Goal: Task Accomplishment & Management: Manage account settings

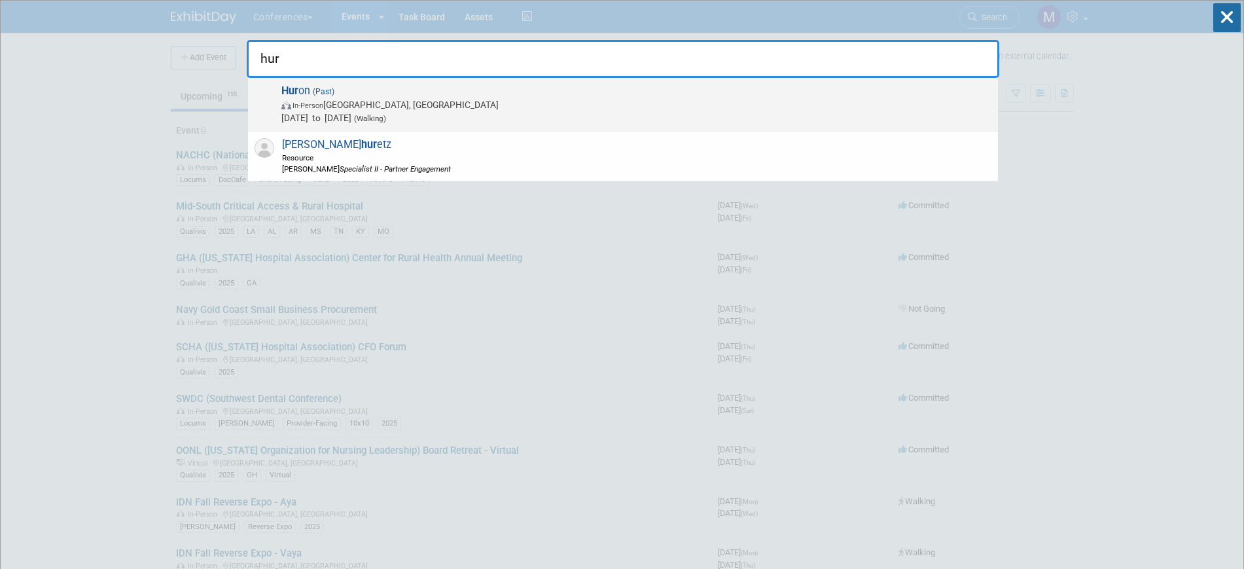
type input "hur"
click at [331, 96] on span "(Past)" at bounding box center [322, 91] width 24 height 9
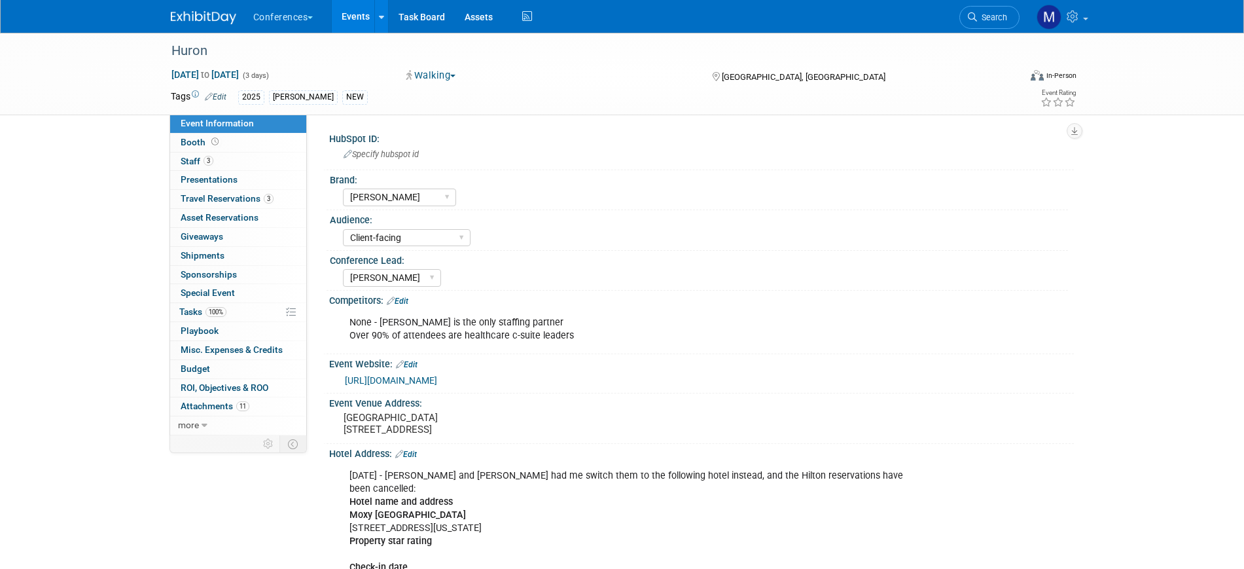
select select "[PERSON_NAME]"
select select "Client-facing"
select select "[PERSON_NAME]"
click at [223, 202] on span "Travel Reservations 3" at bounding box center [227, 198] width 93 height 10
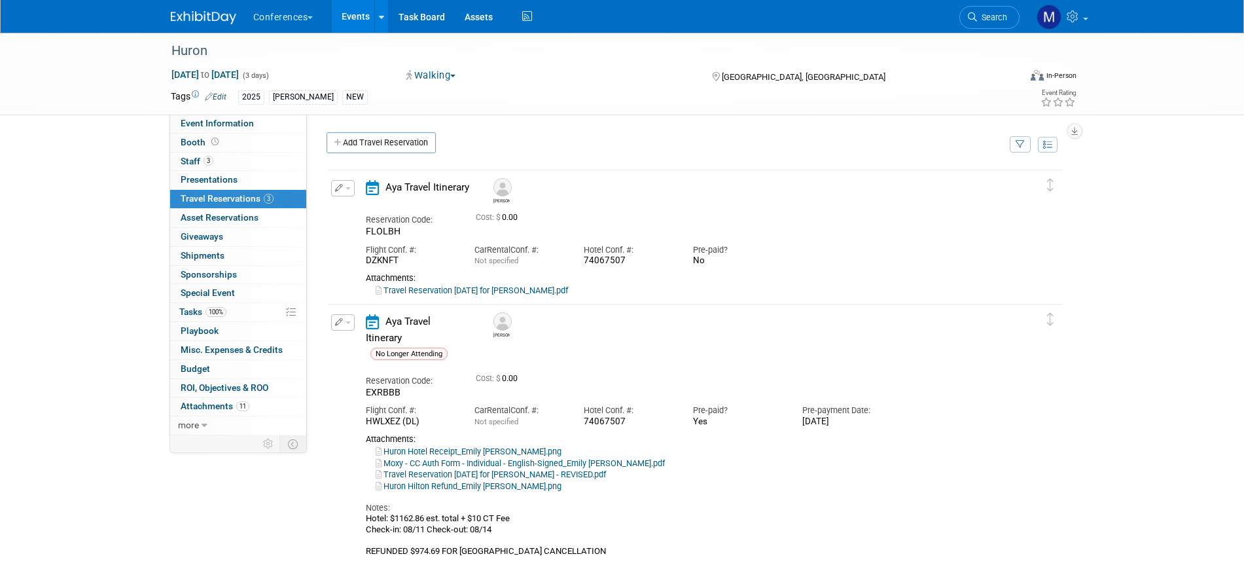
click at [339, 190] on icon "button" at bounding box center [339, 188] width 9 height 8
click at [723, 185] on div "Jason" at bounding box center [733, 189] width 492 height 29
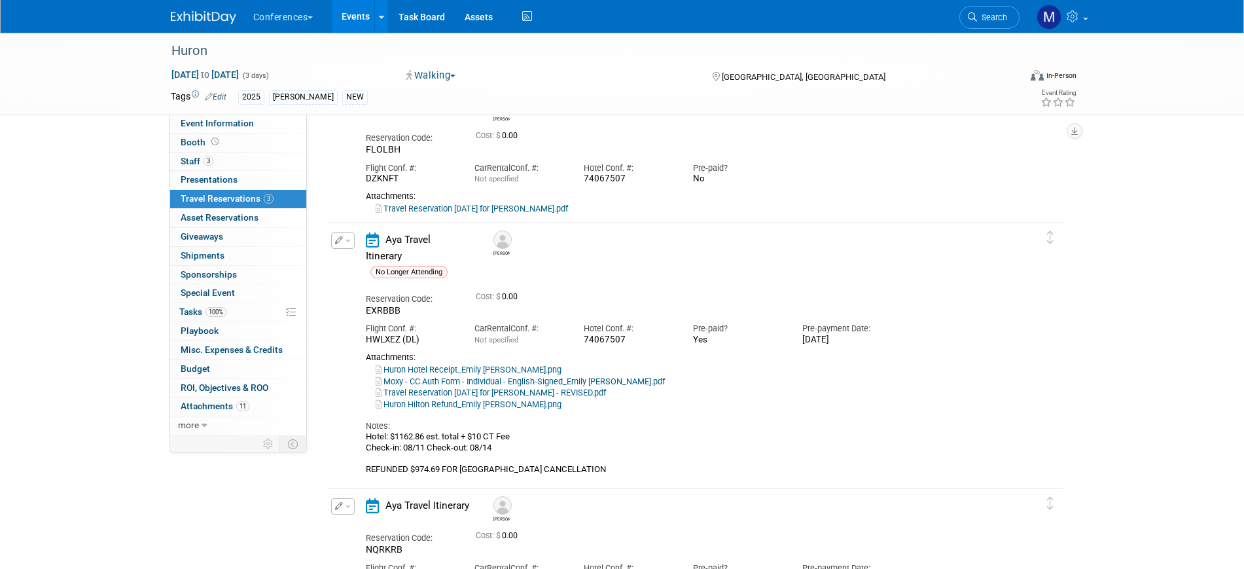
click at [402, 399] on link "Huron Hilton Refund_Emily Hazen.png" at bounding box center [469, 404] width 186 height 10
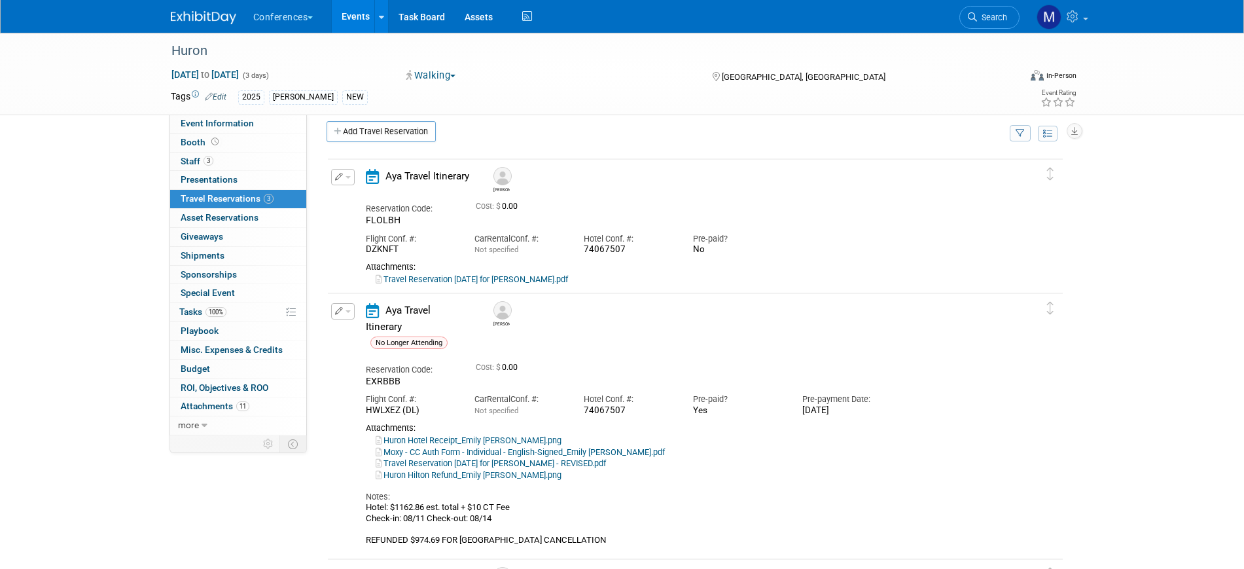
scroll to position [0, 0]
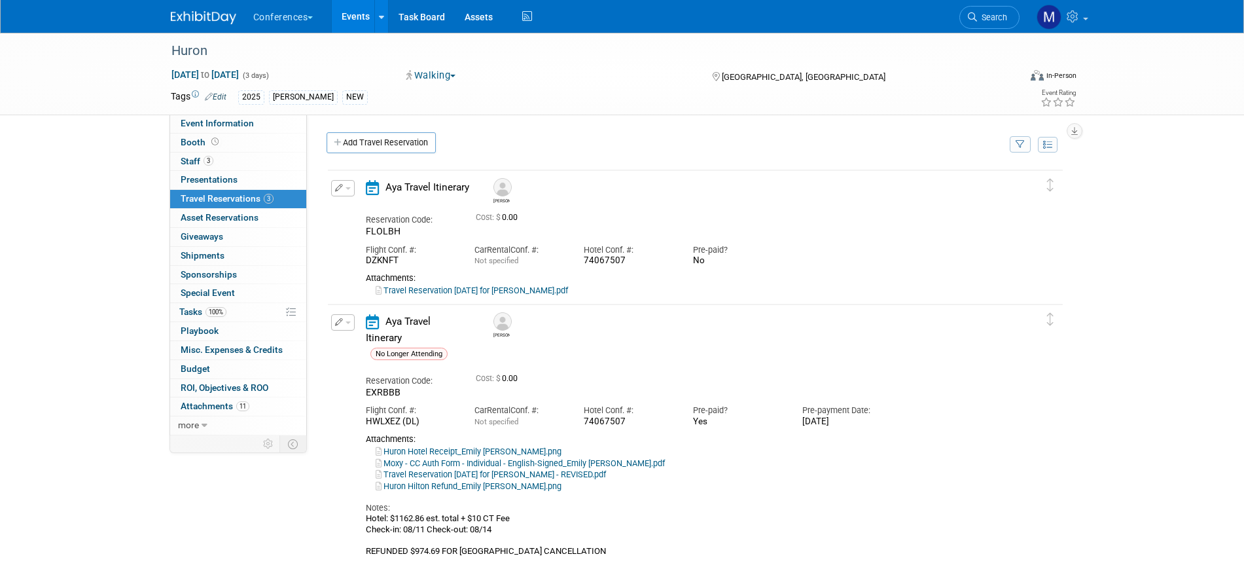
click at [350, 187] on button "button" at bounding box center [343, 188] width 24 height 16
click at [713, 245] on div "Pre-paid?" at bounding box center [738, 250] width 90 height 12
click at [348, 194] on button "button" at bounding box center [343, 188] width 24 height 16
click at [368, 209] on button "Edit Reservation" at bounding box center [387, 211] width 111 height 19
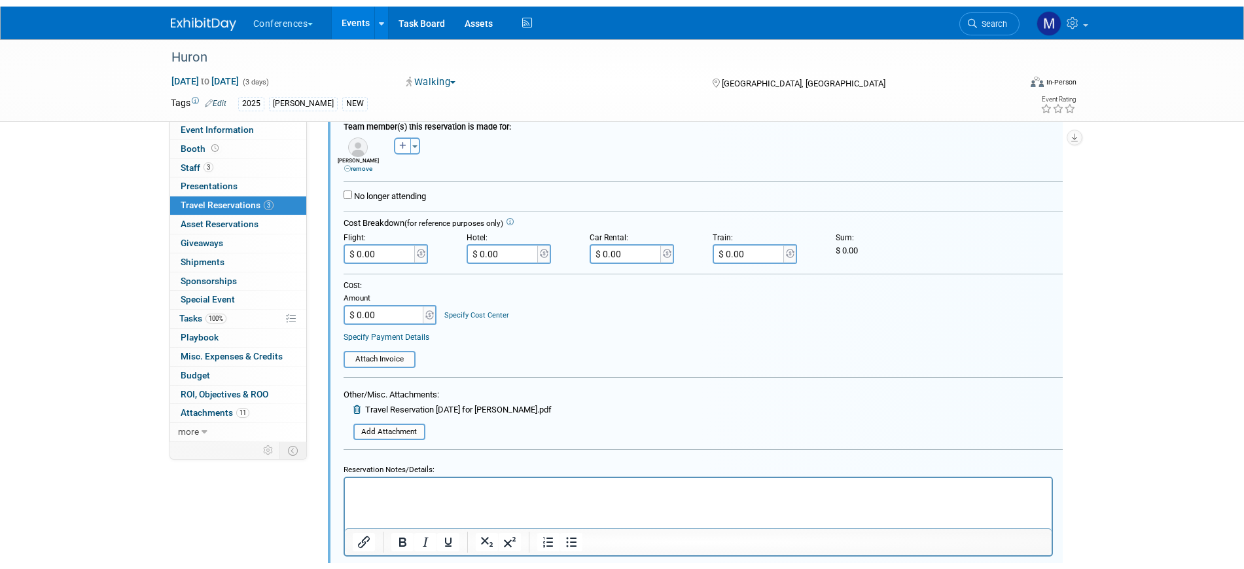
scroll to position [268, 0]
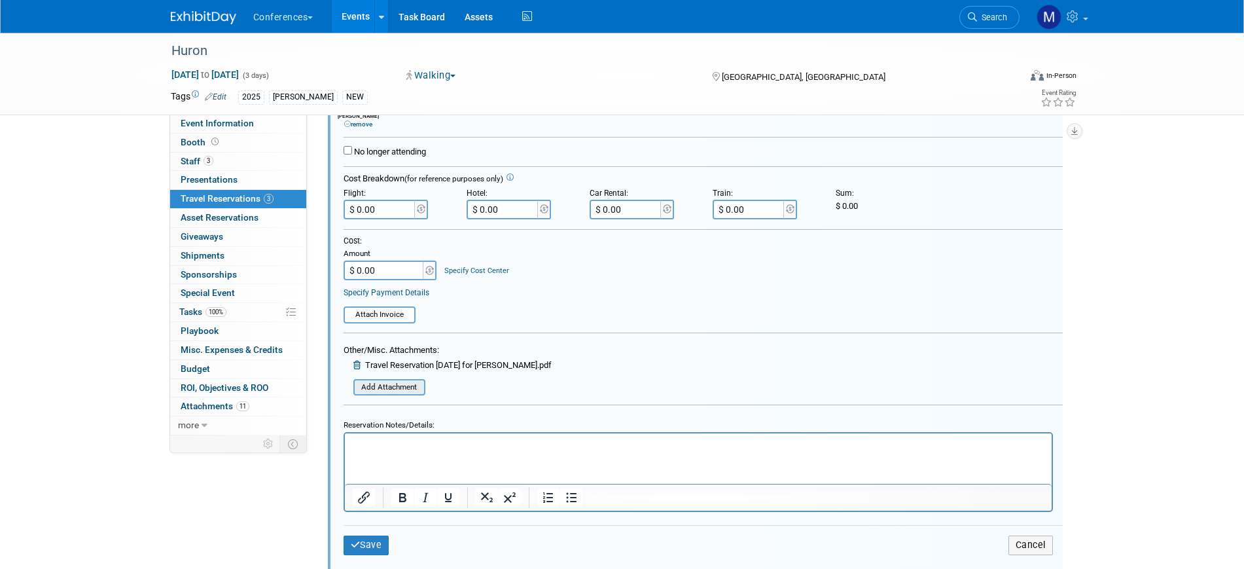
click at [392, 383] on input "file" at bounding box center [346, 387] width 156 height 14
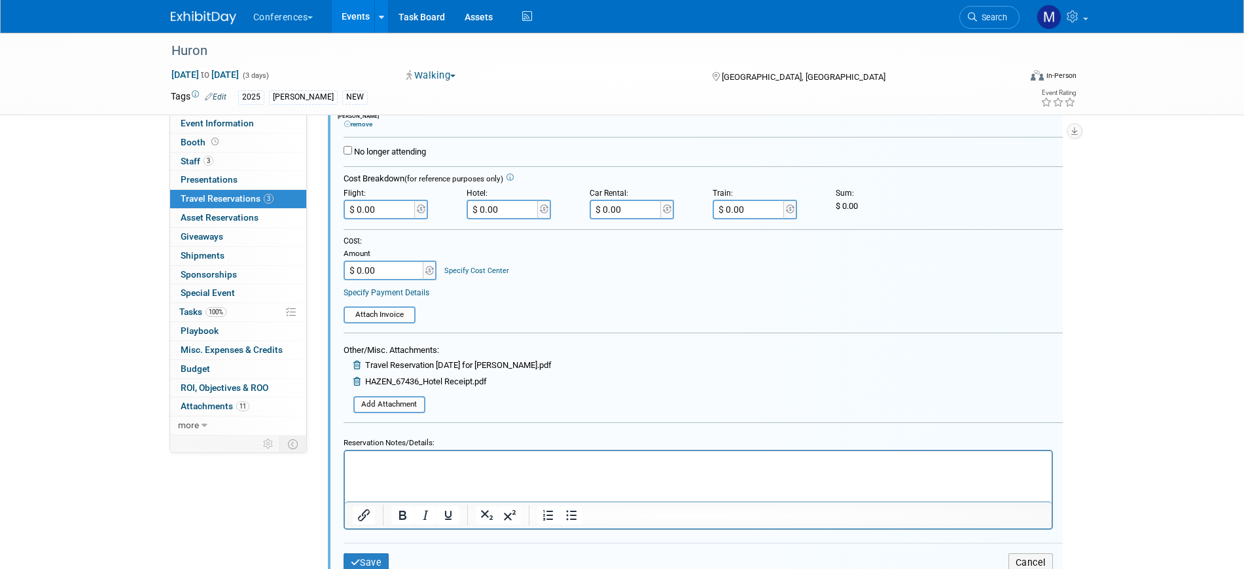
click at [492, 213] on input "$ 0.00" at bounding box center [503, 210] width 73 height 20
type input "$ 834.26"
click at [546, 271] on div "Cost: Amount $ 0.00 Specify Cost Center Cost Center -- Not Specified -- Aya Edu…" at bounding box center [703, 258] width 719 height 45
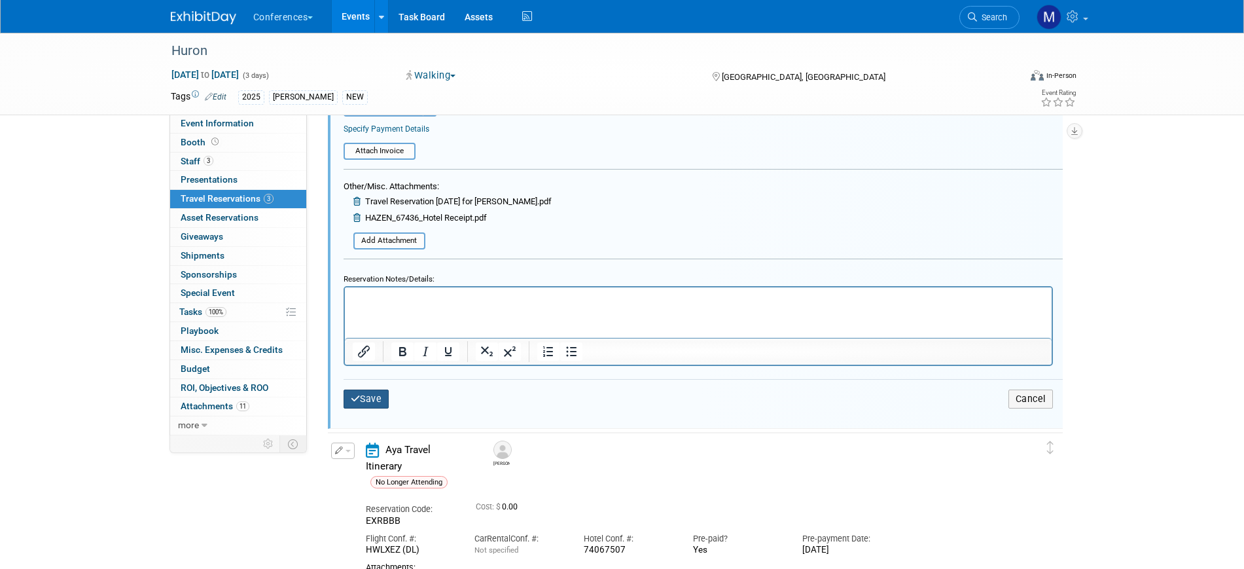
click at [379, 393] on button "Save" at bounding box center [367, 398] width 46 height 19
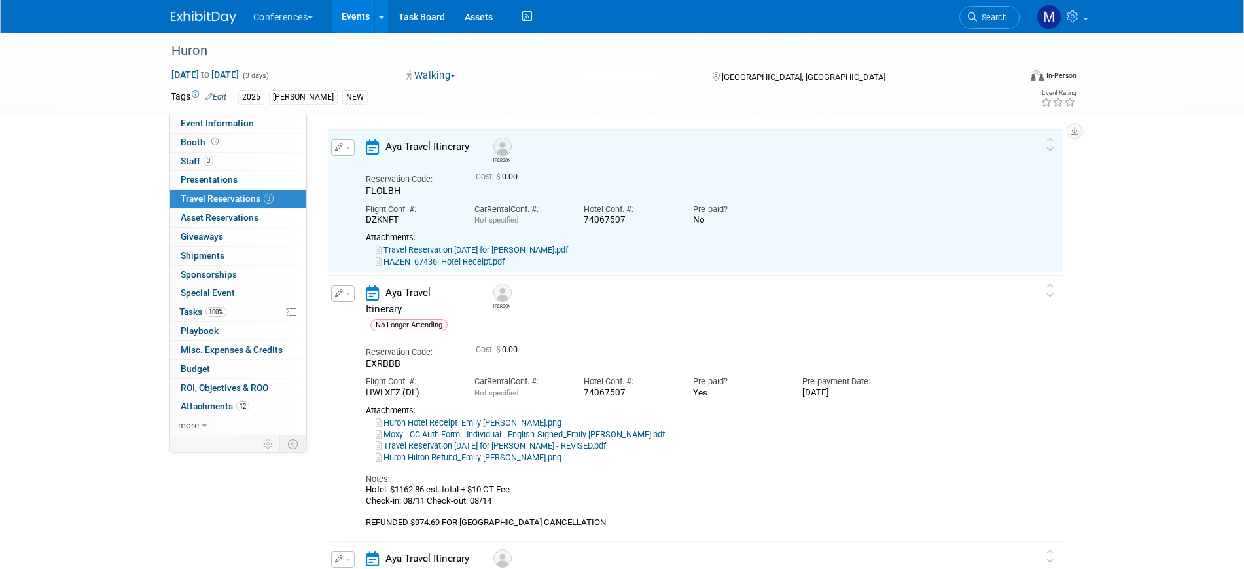
scroll to position [23, 0]
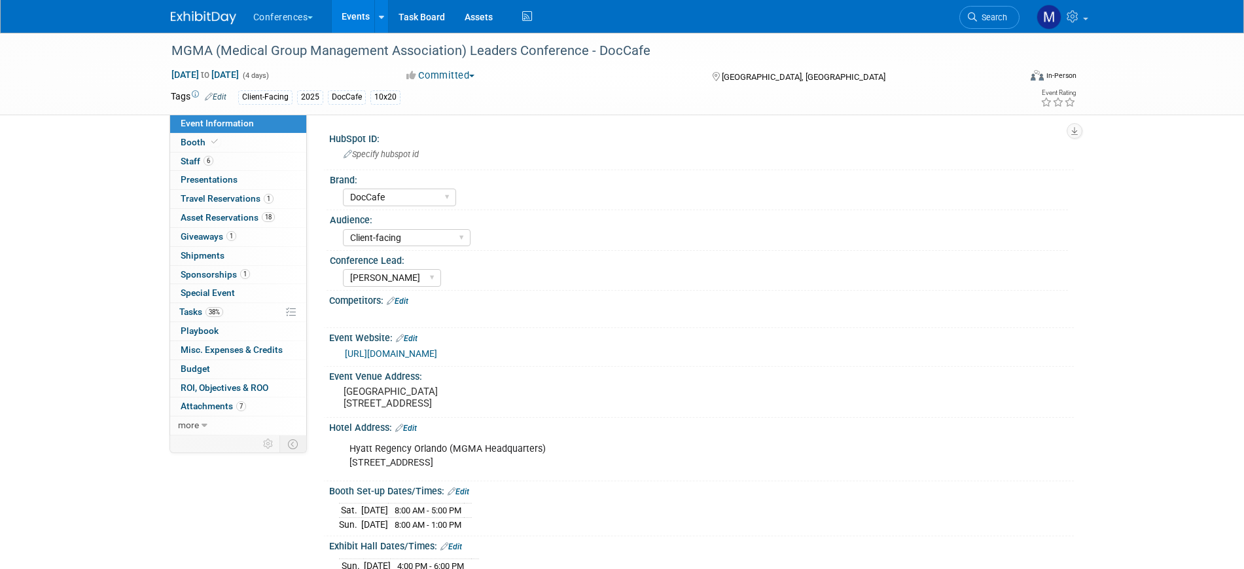
select select "DocCafe"
select select "Client-facing"
select select "[PERSON_NAME]"
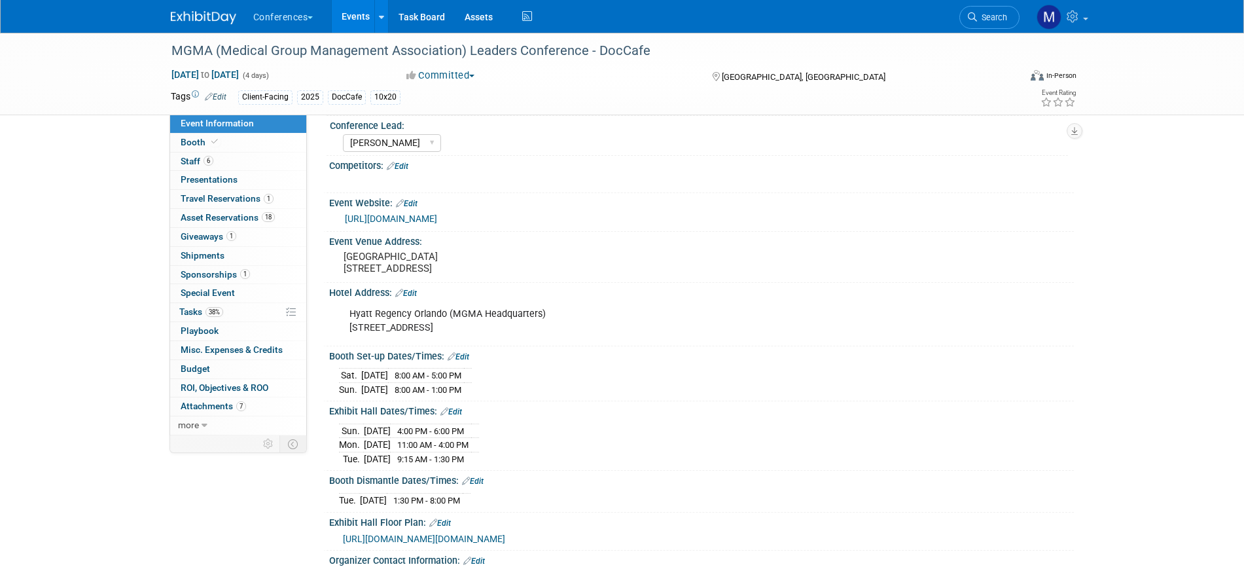
scroll to position [164, 0]
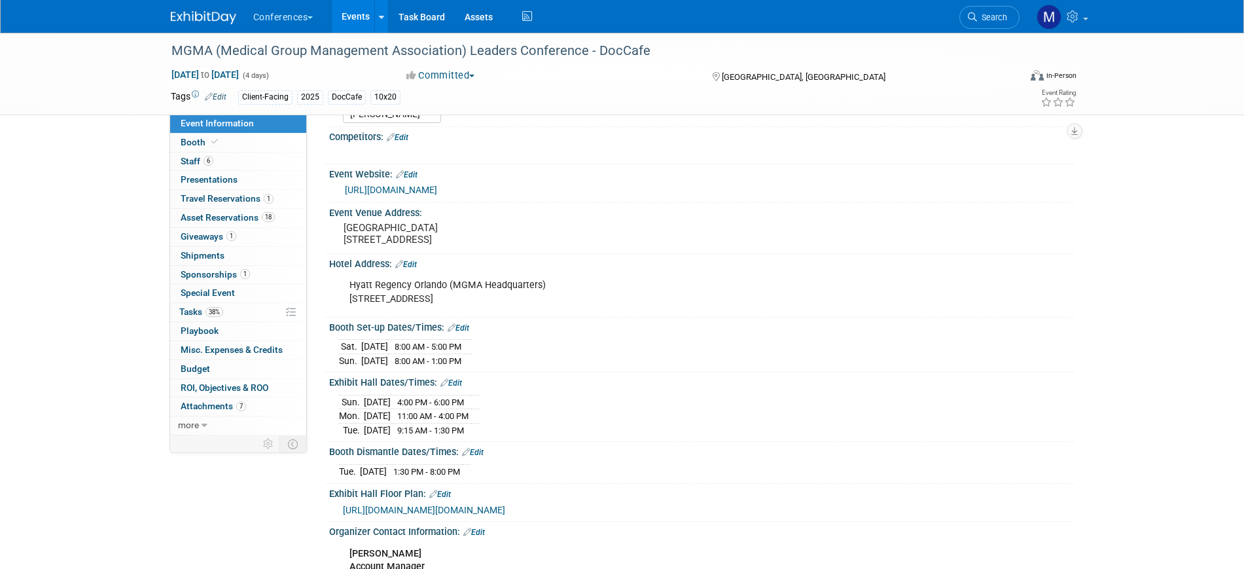
click at [437, 185] on link "https://www.mgma.com/conferences/leaders/schedule" at bounding box center [391, 190] width 92 height 10
drag, startPoint x: 497, startPoint y: 357, endPoint x: 327, endPoint y: 325, distance: 173.1
click at [327, 325] on div "Booth Set-up Dates/Times: Edit Sat. Sep 27, 2025 8:00 AM - 5:00 PM Sun. Sep 28,…" at bounding box center [698, 345] width 751 height 56
copy div "Booth Set-up Dates/Times: Edit Sat. Sep 27, 2025 8:00 AM - 5:00 PM Sun. Sep 28,…"
click at [420, 356] on span "8:00 AM - 1:00 PM" at bounding box center [428, 361] width 67 height 10
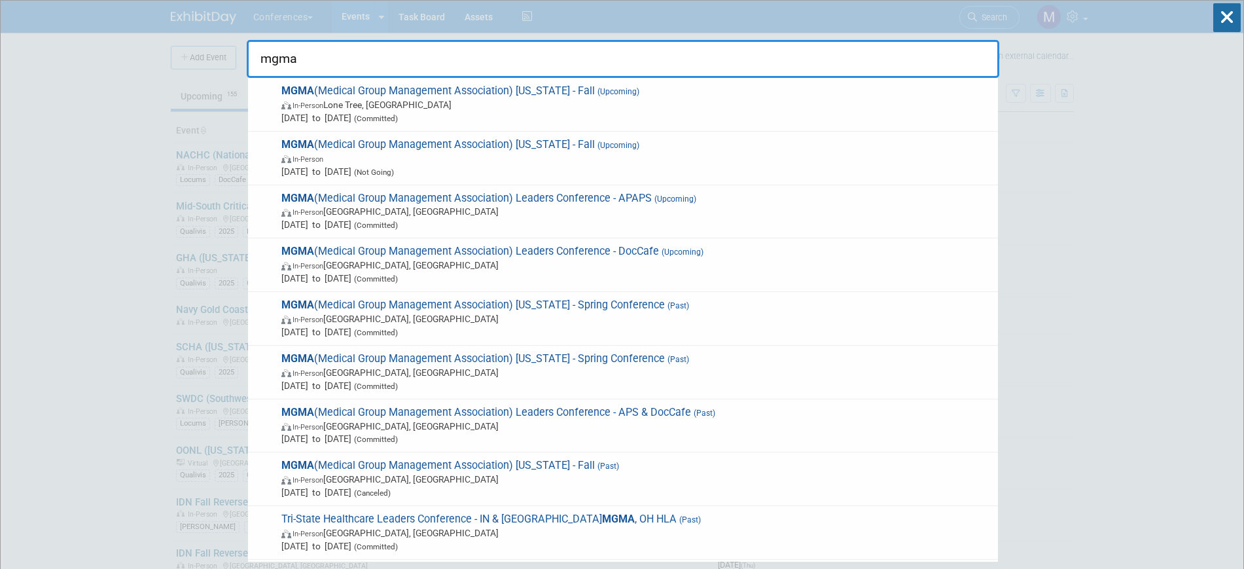
type input "mgma"
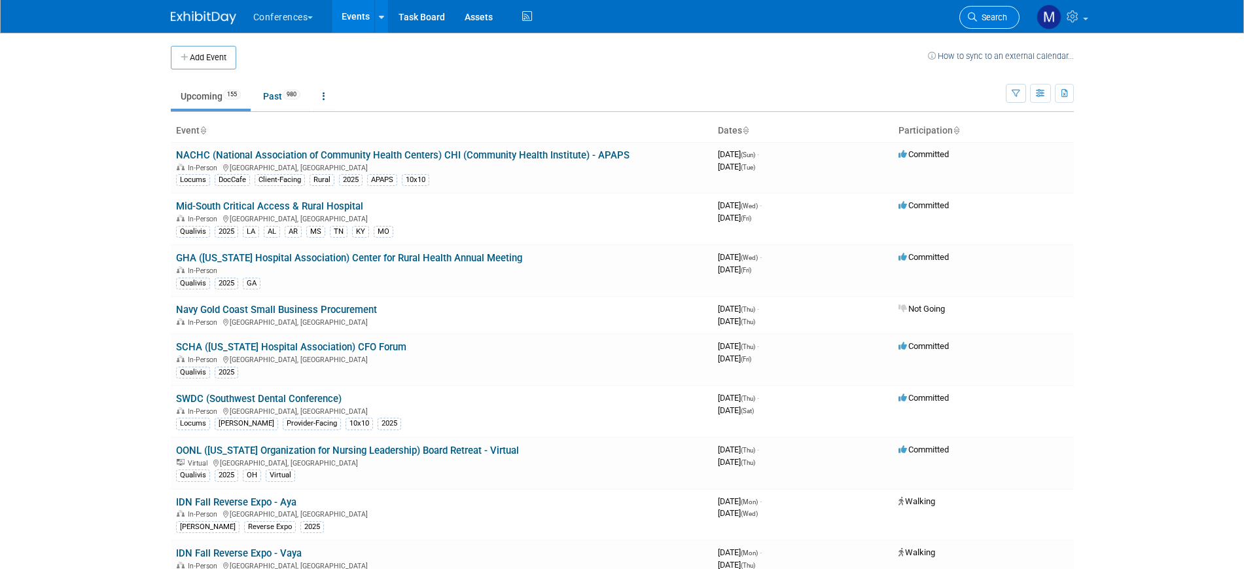
click at [979, 12] on span "Search" at bounding box center [992, 17] width 30 height 10
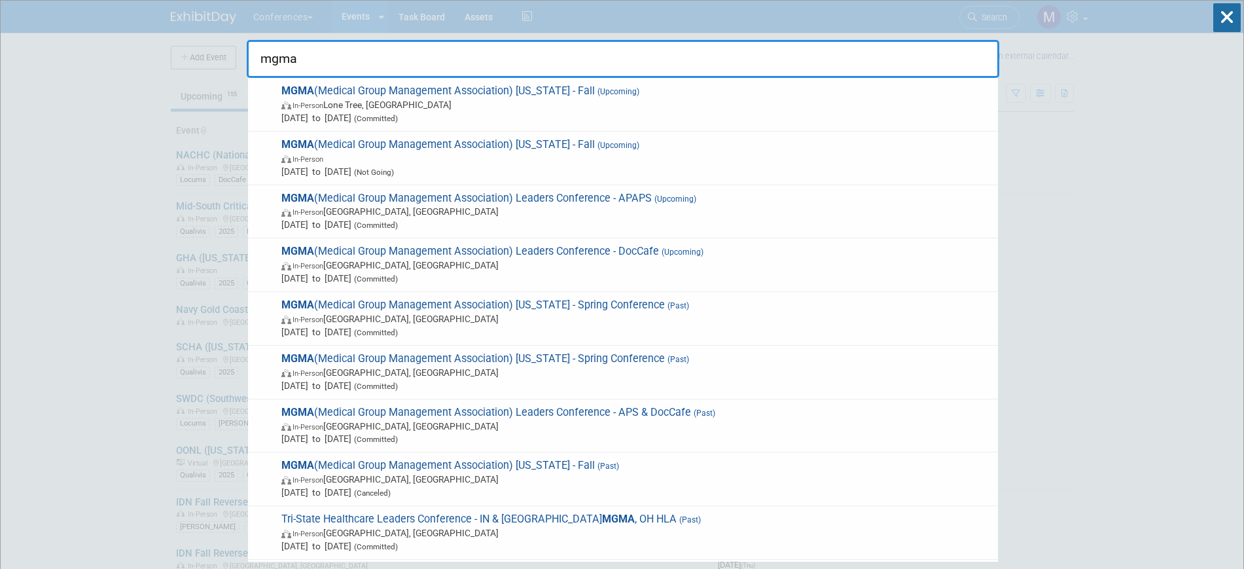
type input "mgma"
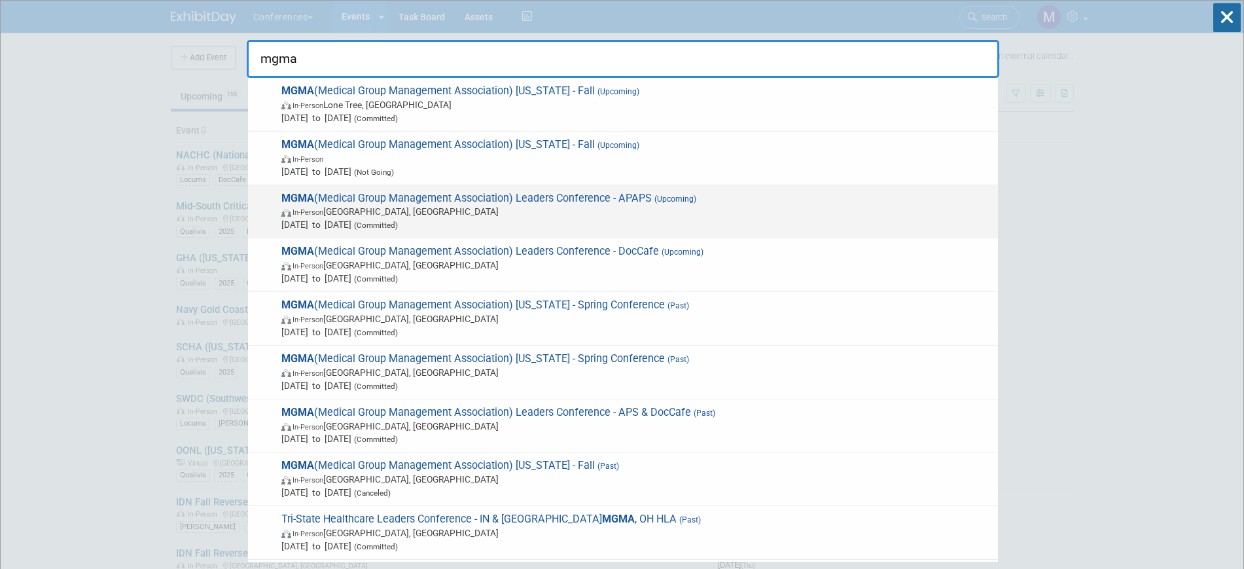
click at [456, 214] on span "In-Person Orlando, FL" at bounding box center [636, 211] width 710 height 13
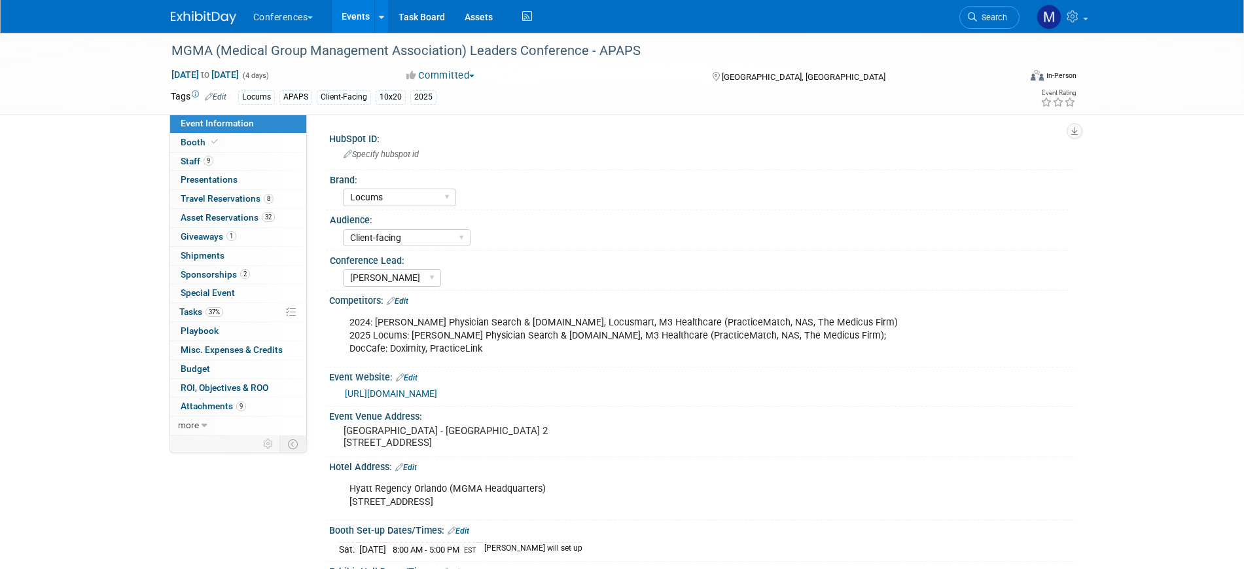
select select "Locums"
select select "Client-facing"
select select "[PERSON_NAME]"
click at [211, 166] on span "Staff 9" at bounding box center [197, 161] width 33 height 10
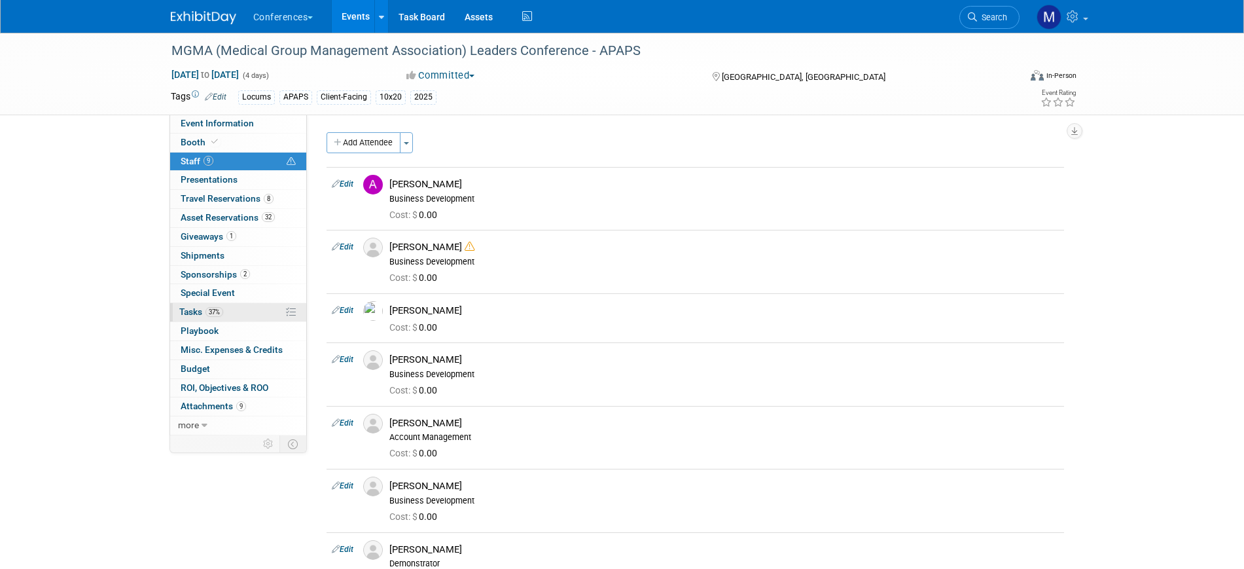
click at [215, 312] on span "37%" at bounding box center [215, 312] width 18 height 10
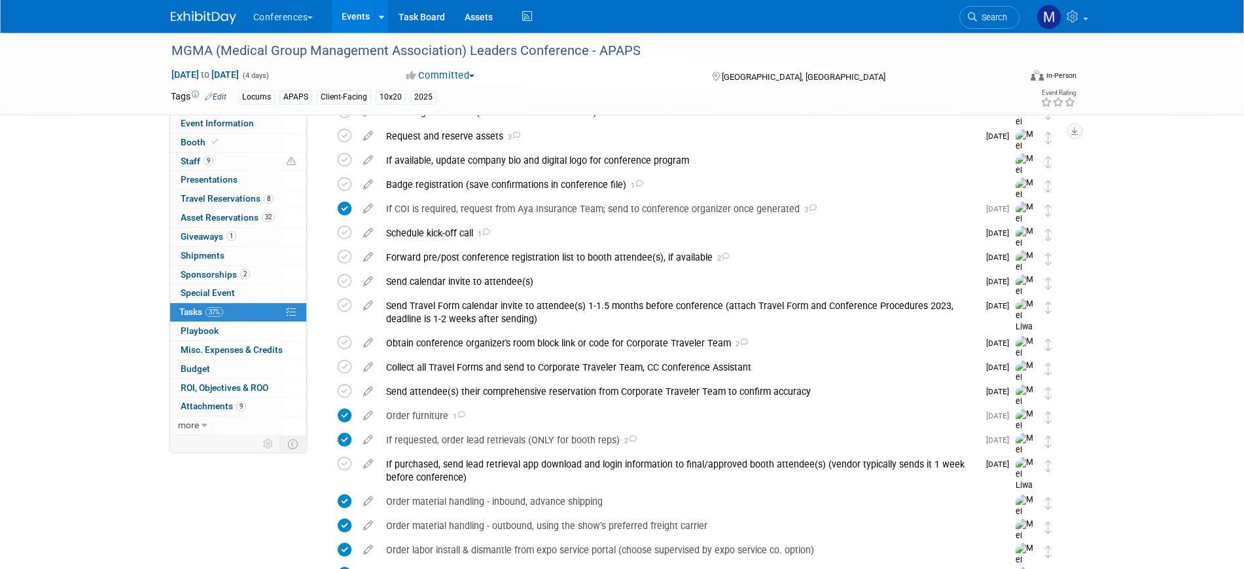
scroll to position [655, 0]
